Goal: Complete application form

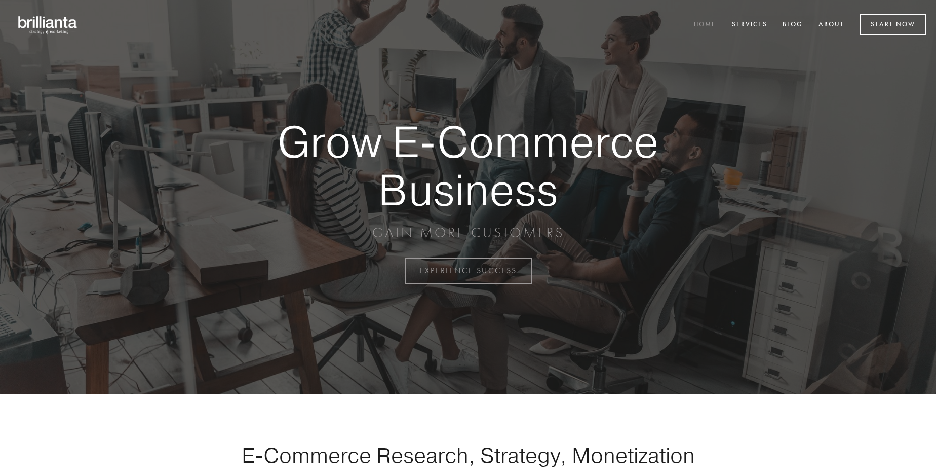
scroll to position [2656, 0]
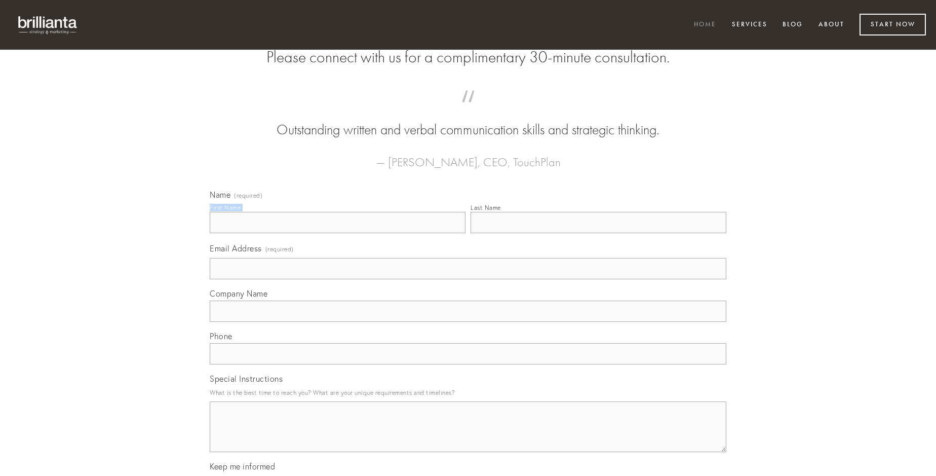
type input "[PERSON_NAME]"
click at [598, 233] on input "Last Name" at bounding box center [599, 222] width 256 height 21
type input "[PERSON_NAME]"
click at [468, 279] on input "Email Address (required)" at bounding box center [468, 268] width 517 height 21
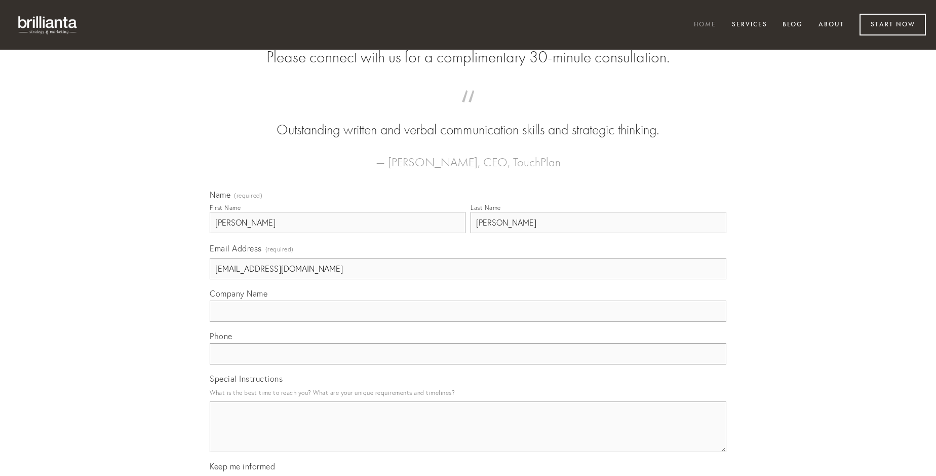
type input "[EMAIL_ADDRESS][DOMAIN_NAME]"
click at [468, 322] on input "Company Name" at bounding box center [468, 310] width 517 height 21
type input "minus"
click at [468, 364] on input "text" at bounding box center [468, 353] width 517 height 21
click at [468, 436] on textarea "Special Instructions" at bounding box center [468, 426] width 517 height 51
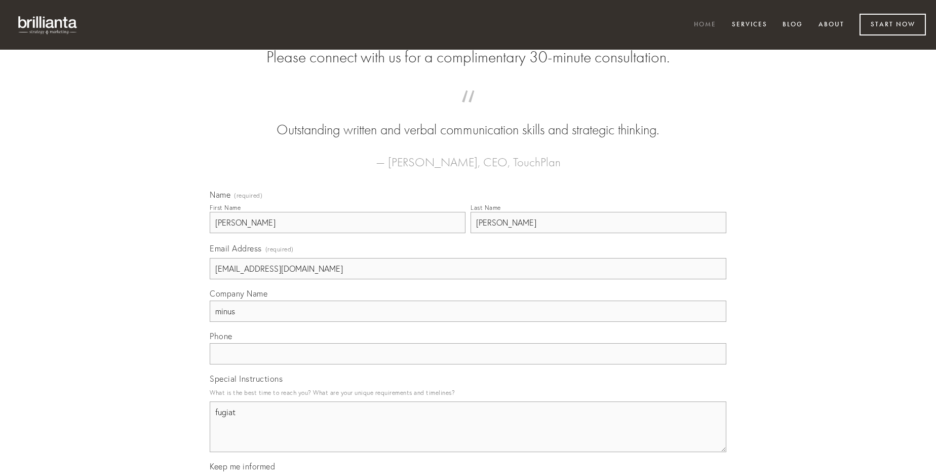
type textarea "fugiat"
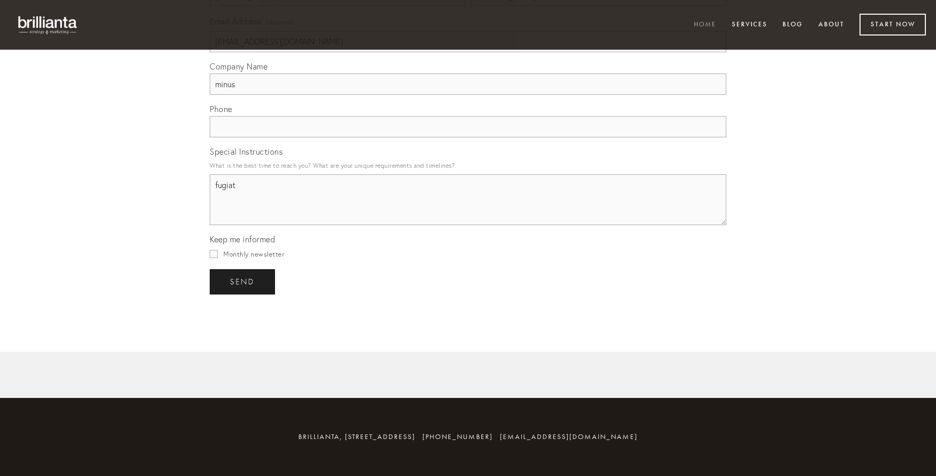
click at [243, 281] on span "send" at bounding box center [242, 281] width 25 height 9
